Goal: Task Accomplishment & Management: Use online tool/utility

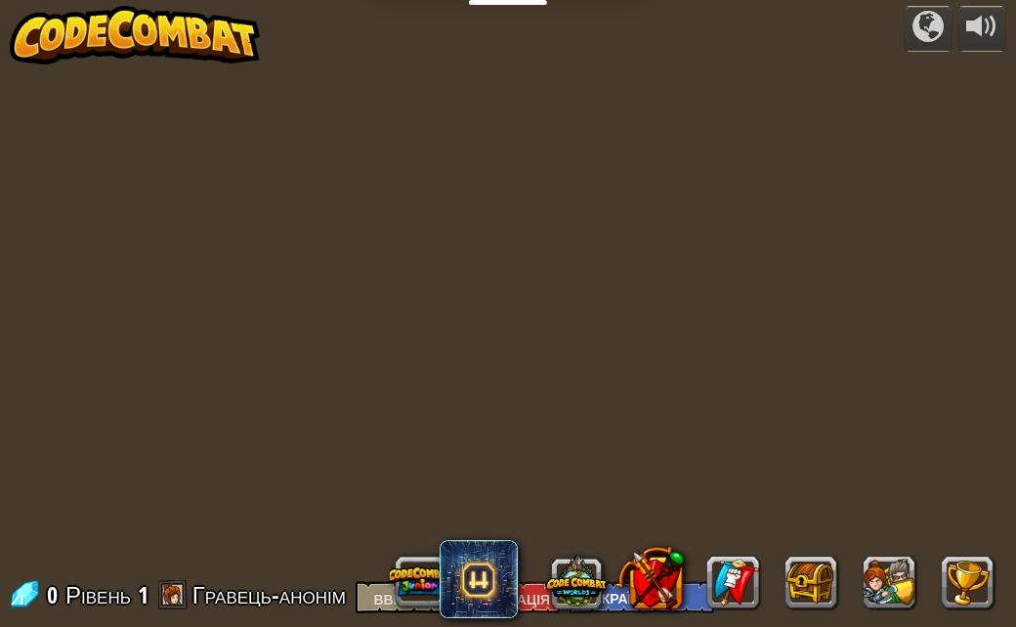
select select "uk"
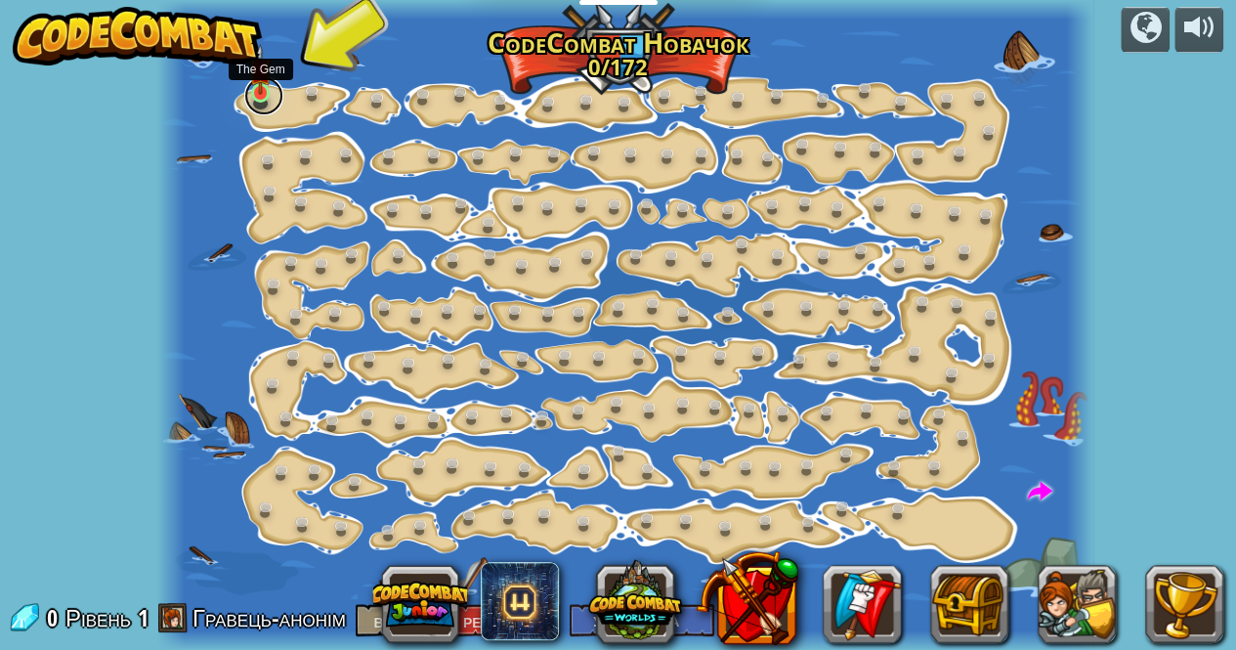
click at [254, 110] on link at bounding box center [263, 95] width 39 height 39
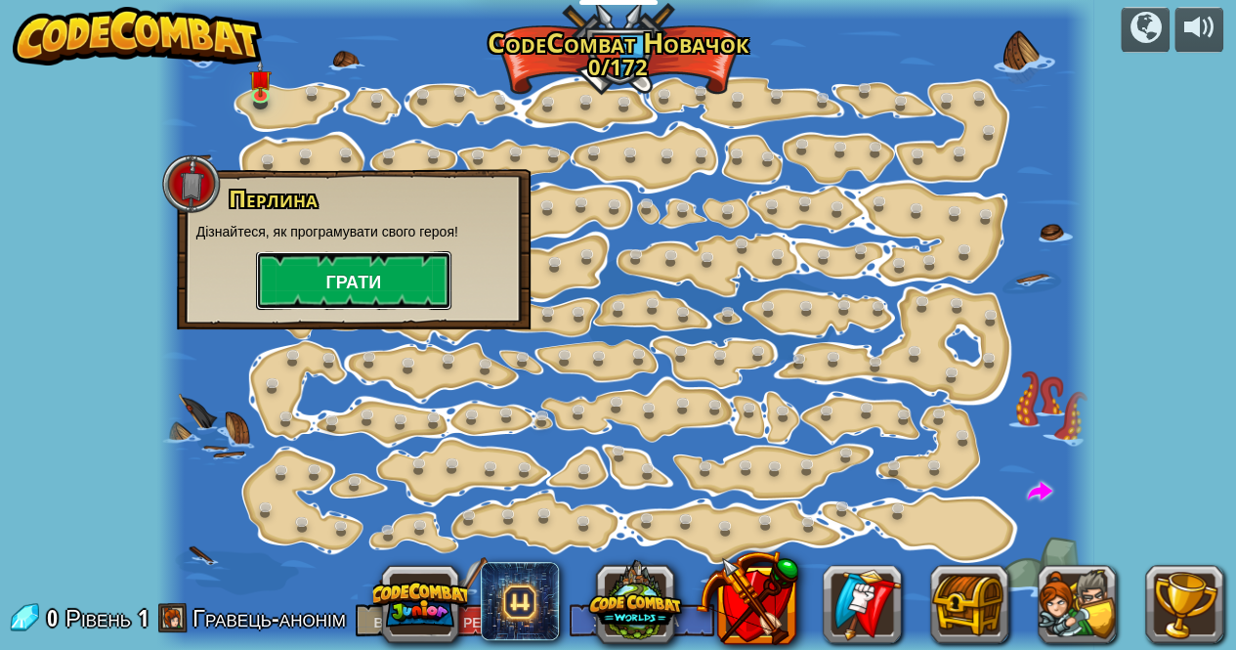
click at [324, 283] on button "Грати" at bounding box center [353, 280] width 195 height 59
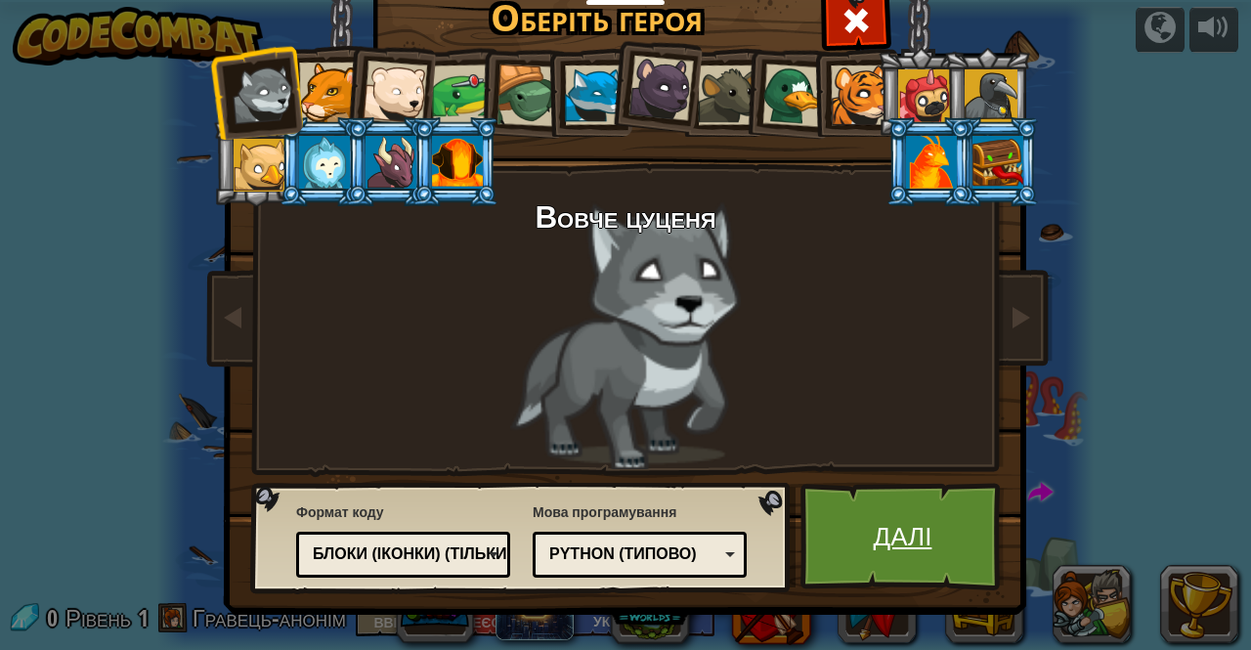
click at [915, 536] on font "Далі" at bounding box center [902, 535] width 59 height 35
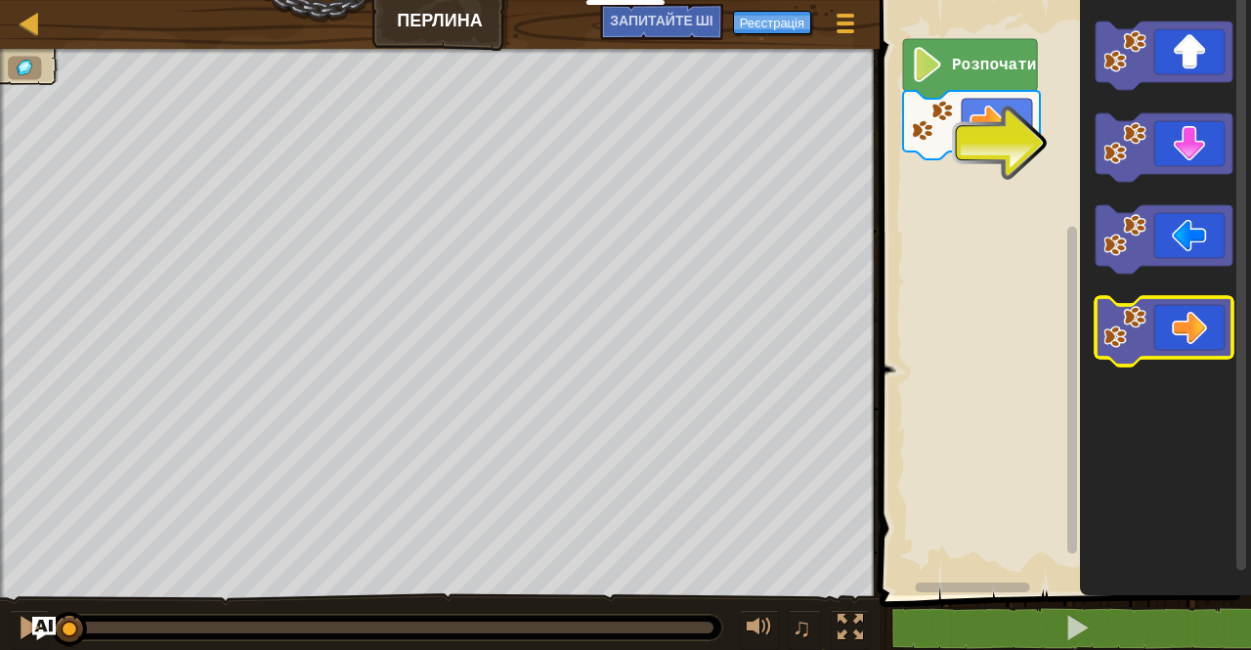
click at [1015, 331] on icon "Робоча область Blockly" at bounding box center [1163, 331] width 137 height 68
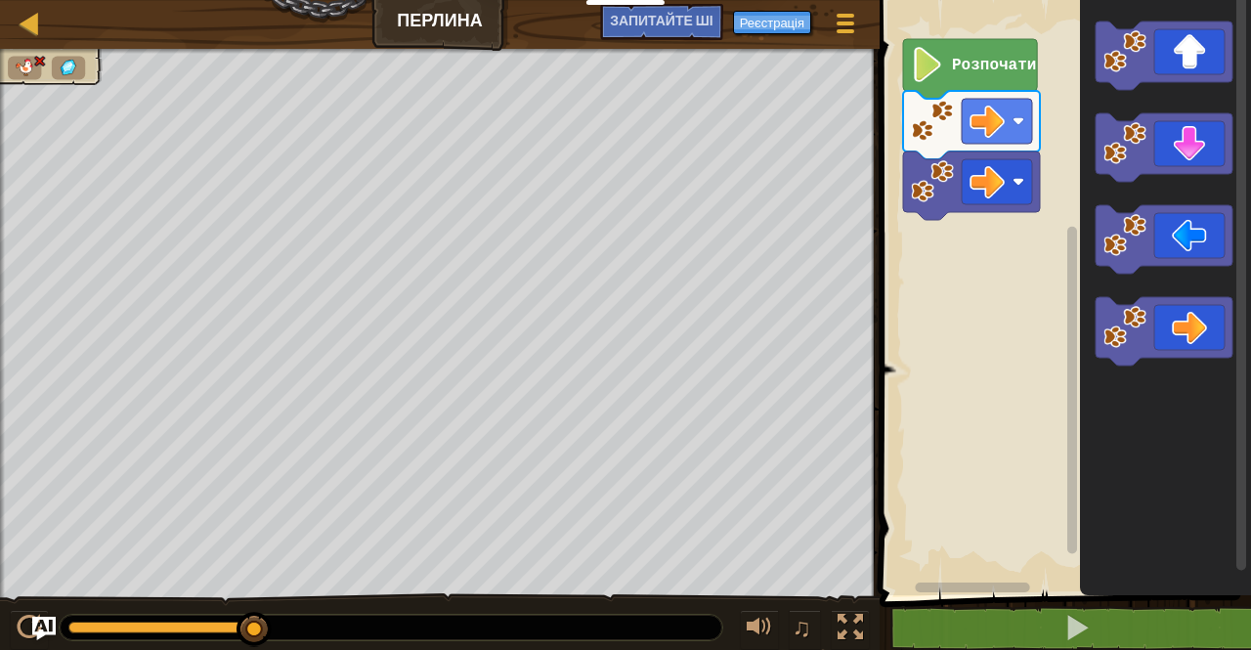
click at [428, 17] on div "[PERSON_NAME] Ігрове меню Реєстрація Запитайте ШІ" at bounding box center [439, 24] width 879 height 49
click at [976, 83] on icon "Робоча область Blockly" at bounding box center [970, 69] width 134 height 60
click at [931, 73] on image "Робоча область Blockly" at bounding box center [927, 64] width 33 height 35
click at [1015, 157] on icon "Робоча область Blockly" at bounding box center [1163, 147] width 137 height 68
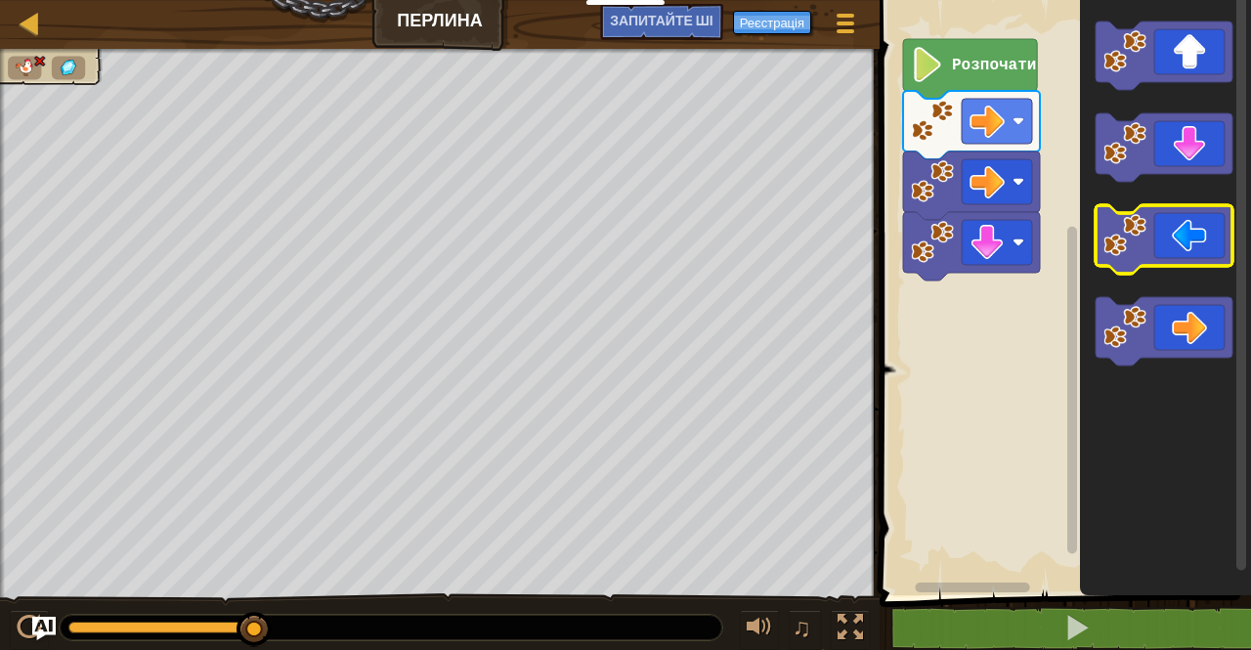
click at [1015, 255] on icon "Робоча область Blockly" at bounding box center [1163, 239] width 137 height 68
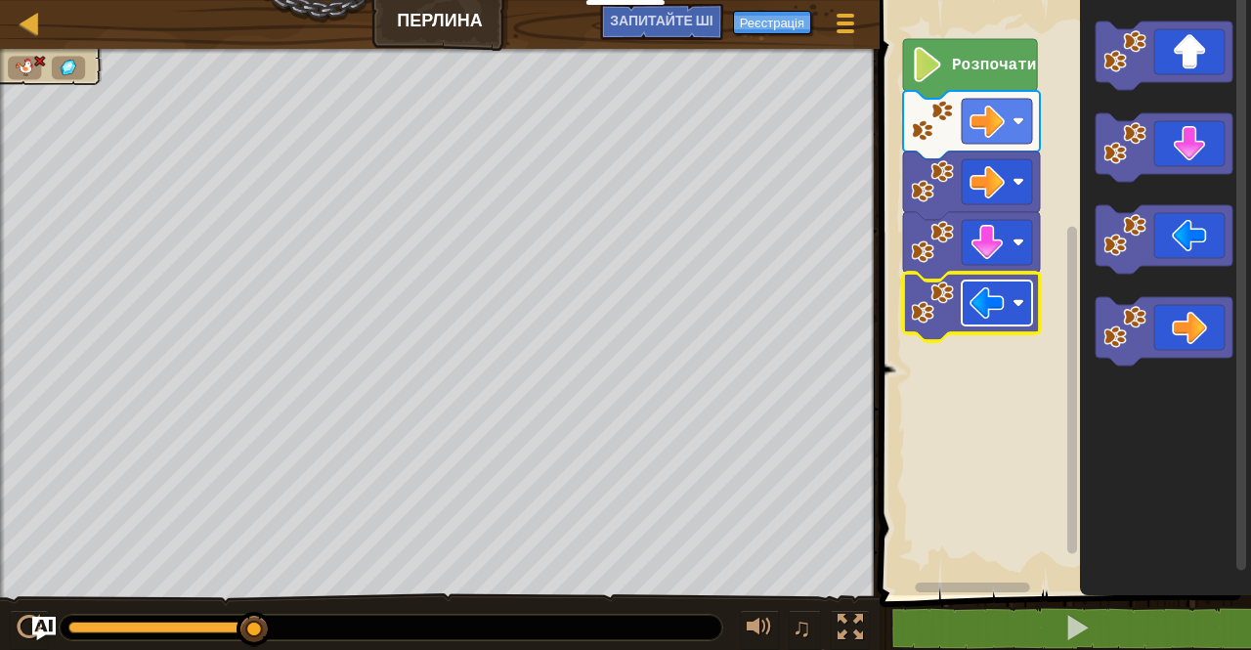
click at [995, 312] on image "Робоча область Blockly" at bounding box center [986, 302] width 35 height 35
